Goal: Task Accomplishment & Management: Manage account settings

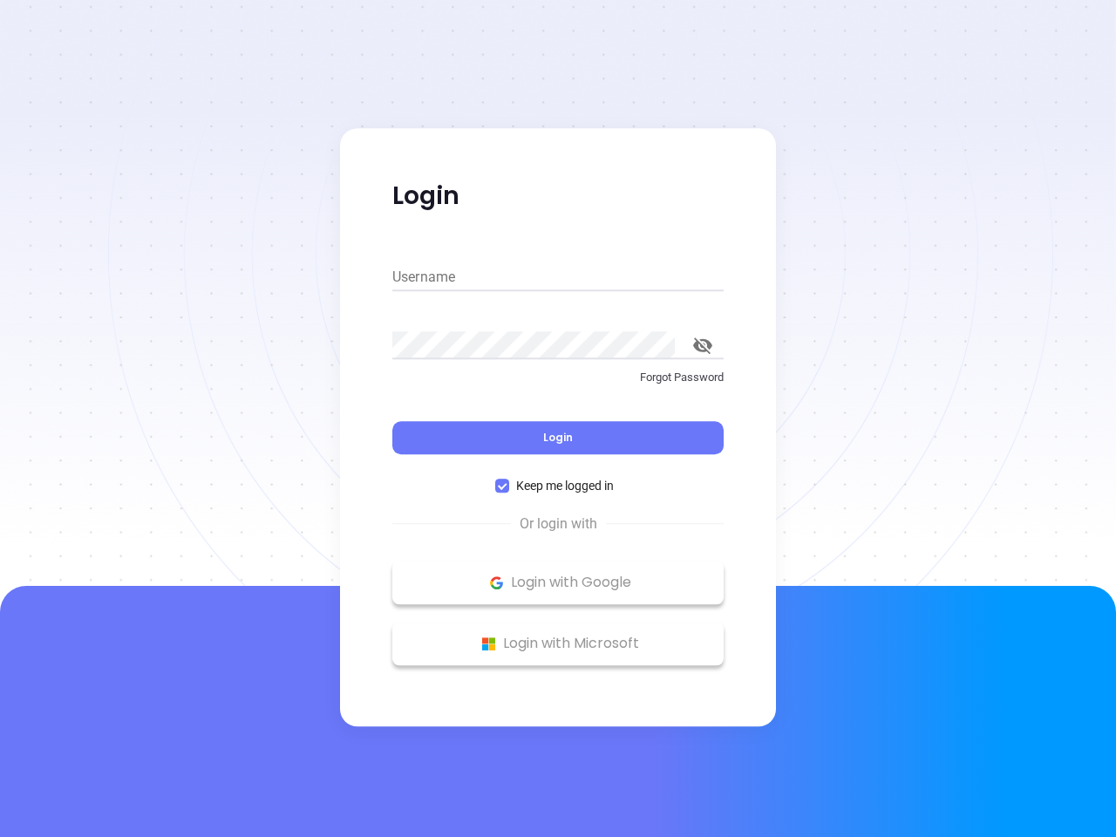
click at [558, 419] on div "Login" at bounding box center [557, 427] width 331 height 54
click at [558, 277] on input "Username" at bounding box center [557, 277] width 331 height 28
click at [703, 345] on icon "toggle password visibility" at bounding box center [702, 345] width 19 height 17
click at [558, 438] on span "Login" at bounding box center [558, 437] width 30 height 15
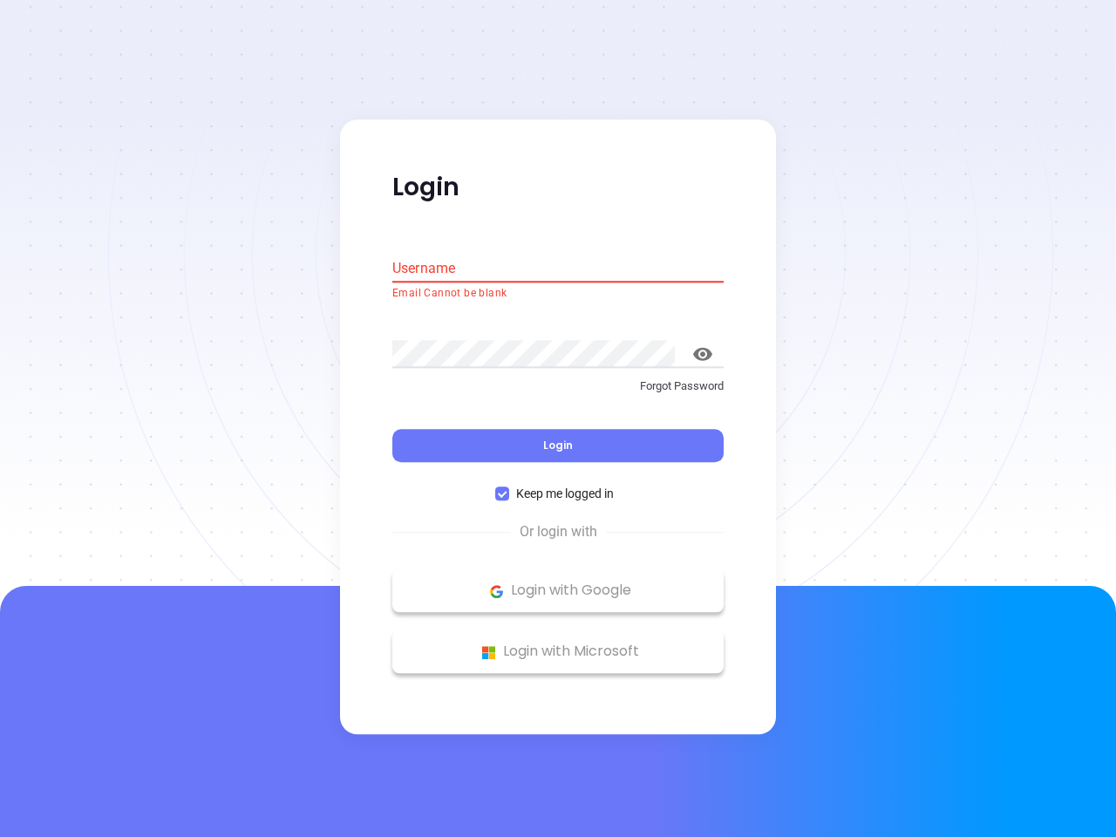
click at [558, 486] on span "Keep me logged in" at bounding box center [565, 494] width 112 height 19
click at [509, 487] on input "Keep me logged in" at bounding box center [502, 494] width 14 height 14
checkbox input "false"
click at [558, 582] on p "Login with Google" at bounding box center [558, 591] width 314 height 26
click at [558, 644] on p "Login with Microsoft" at bounding box center [558, 652] width 314 height 26
